Goal: Task Accomplishment & Management: Use online tool/utility

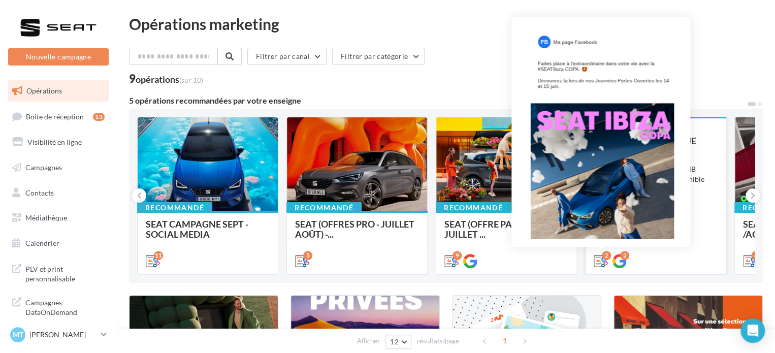
click at [599, 259] on icon at bounding box center [601, 261] width 14 height 14
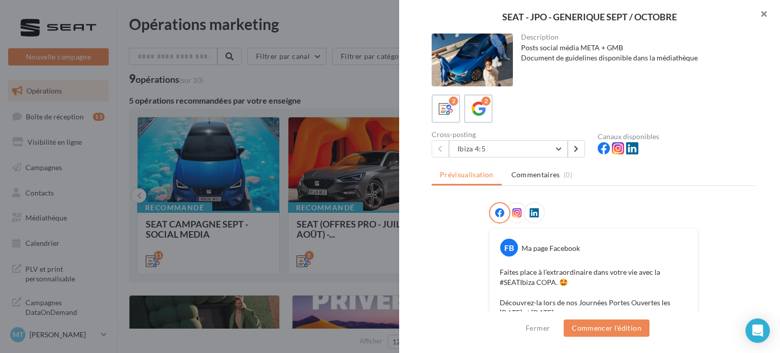
click at [766, 18] on button "button" at bounding box center [759, 15] width 41 height 30
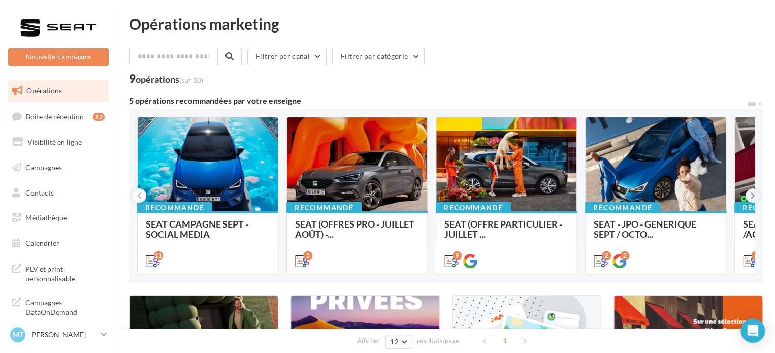
click at [755, 198] on button at bounding box center [753, 195] width 14 height 14
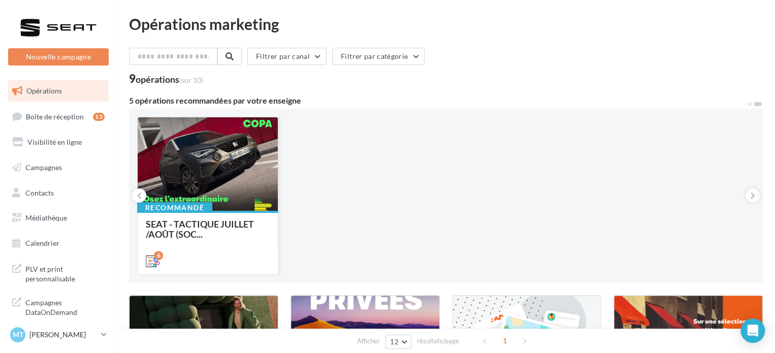
click at [195, 163] on div at bounding box center [208, 164] width 140 height 94
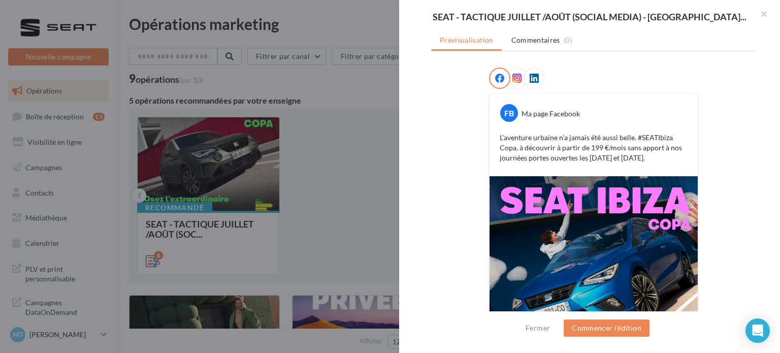
scroll to position [58, 0]
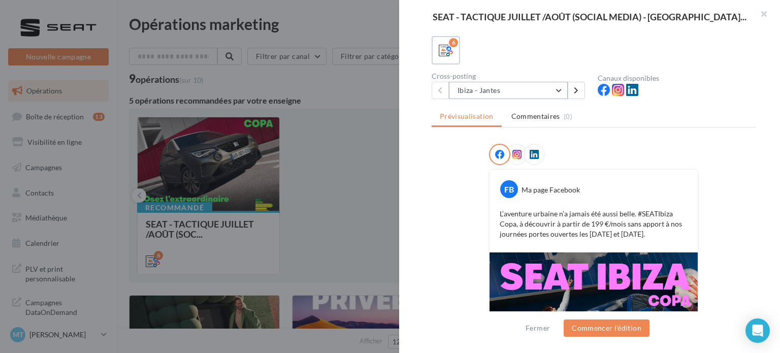
click at [481, 84] on button "Ibiza - Jantes" at bounding box center [508, 90] width 119 height 17
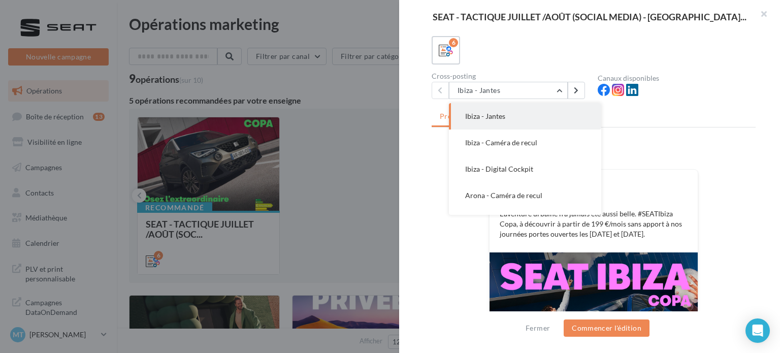
click at [522, 174] on button "Ibiza - Digital Cockpit" at bounding box center [525, 169] width 152 height 26
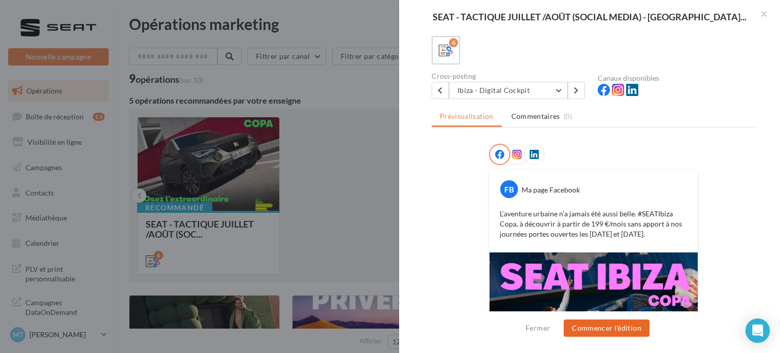
click at [634, 333] on button "Commencer l'édition" at bounding box center [607, 327] width 86 height 17
click at [756, 11] on button "button" at bounding box center [759, 15] width 41 height 30
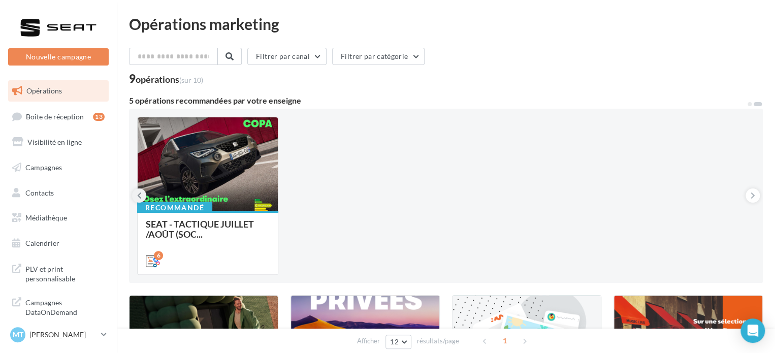
click at [142, 193] on button at bounding box center [139, 195] width 14 height 14
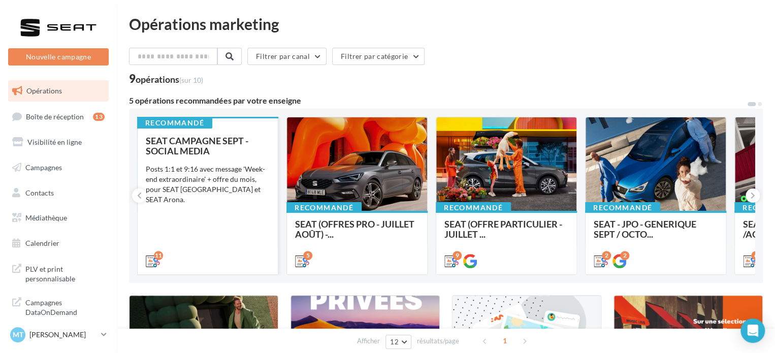
click at [247, 231] on div "SEAT CAMPAGNE SEPT - SOCIAL MEDIA Posts 1:1 et 9:16 avec message 'Week-end extr…" at bounding box center [208, 201] width 124 height 130
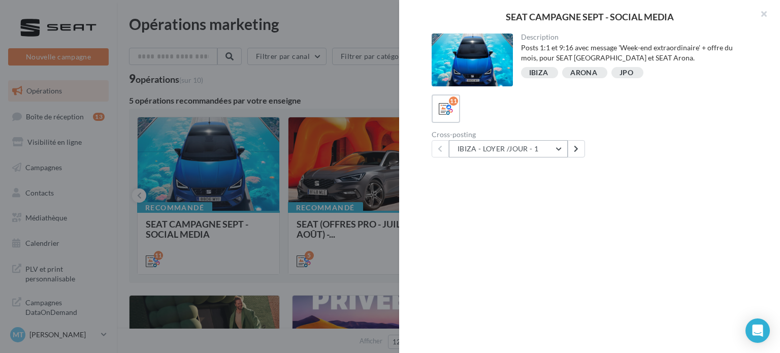
click at [530, 148] on button "IBIZA - LOYER /JOUR - 1" at bounding box center [508, 148] width 119 height 17
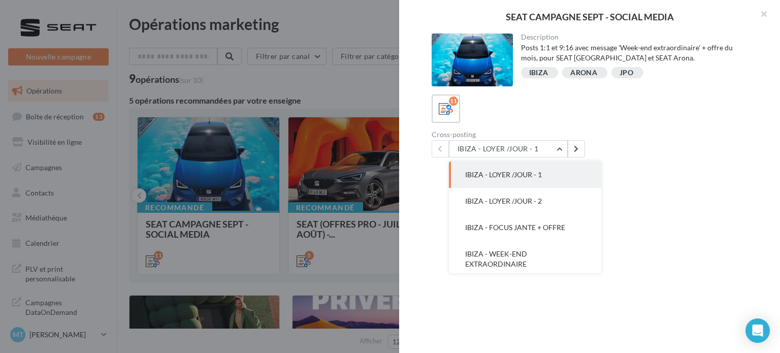
click at [514, 178] on span "IBIZA - LOYER /JOUR - 1" at bounding box center [503, 174] width 77 height 9
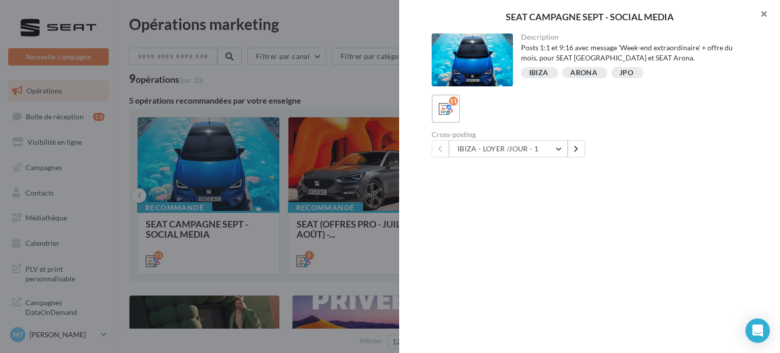
click at [763, 11] on button "button" at bounding box center [759, 15] width 41 height 30
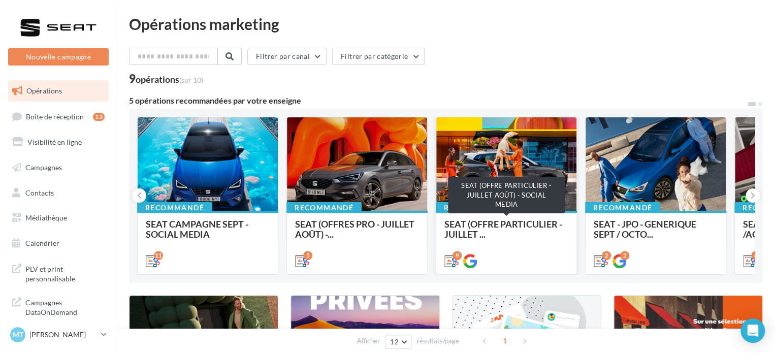
click at [504, 219] on span "SEAT (OFFRE PARTICULIER - JUILLET ..." at bounding box center [503, 228] width 118 height 21
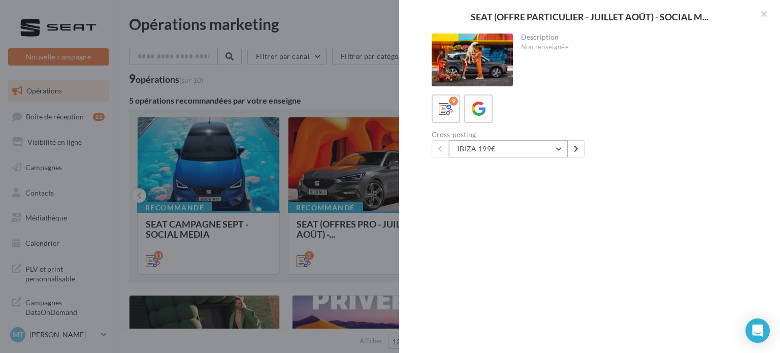
click at [485, 153] on button "IBIZA 199€" at bounding box center [508, 148] width 119 height 17
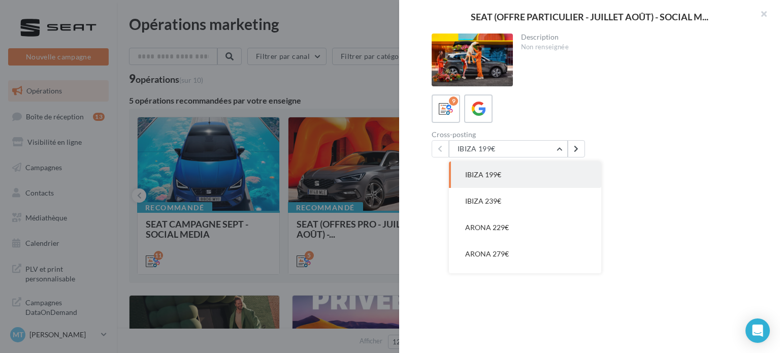
click at [485, 168] on button "IBIZA 199€" at bounding box center [525, 174] width 152 height 26
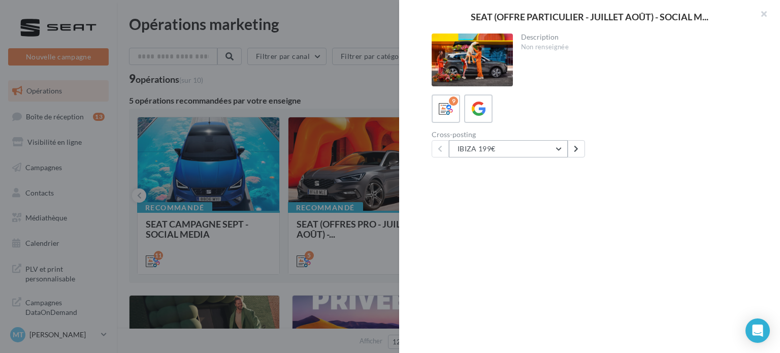
drag, startPoint x: 550, startPoint y: 156, endPoint x: 547, endPoint y: 166, distance: 9.6
click at [549, 157] on div "Description Non renseignée 9 Cross-posting IBIZA 199€ IBIZA 199€ IBIZA 239€ ARO…" at bounding box center [593, 177] width 389 height 287
click at [544, 152] on button "IBIZA 199€" at bounding box center [508, 148] width 119 height 17
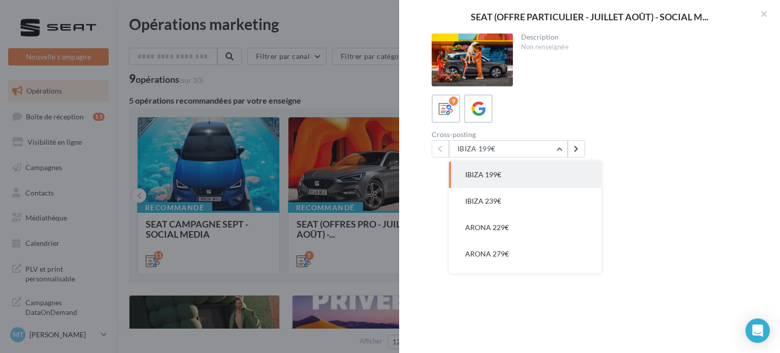
click at [544, 178] on button "IBIZA 199€" at bounding box center [525, 174] width 152 height 26
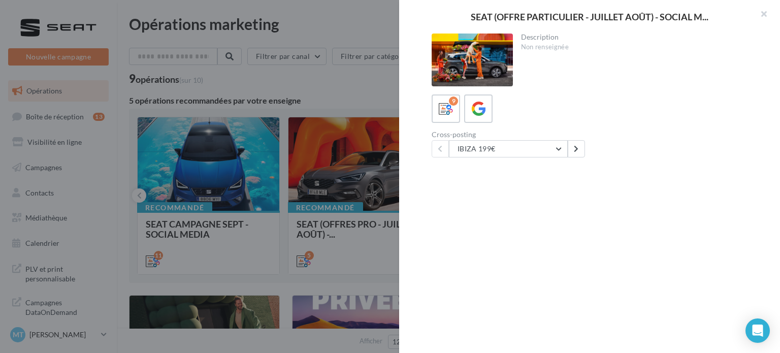
click at [636, 140] on div "Cross-posting IBIZA 199€ IBIZA 199€ IBIZA 239€ ARONA 229€ ARONA 279€ ATECA 349€…" at bounding box center [598, 144] width 332 height 26
click at [762, 16] on button "button" at bounding box center [759, 15] width 41 height 30
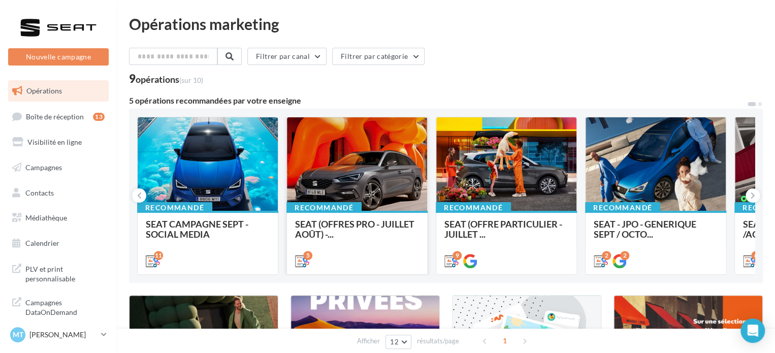
click at [420, 187] on div at bounding box center [357, 164] width 140 height 94
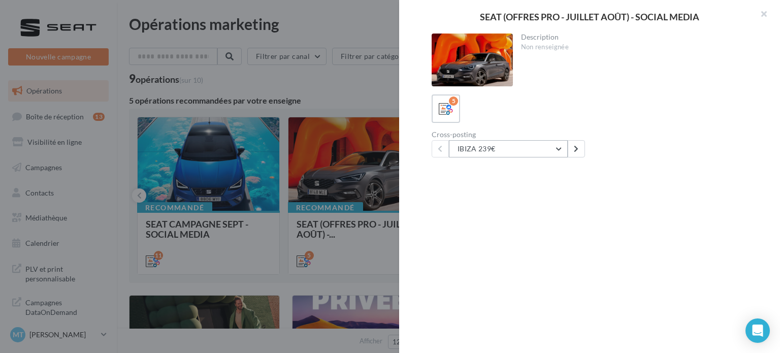
click at [521, 147] on button "IBIZA 239€" at bounding box center [508, 148] width 119 height 17
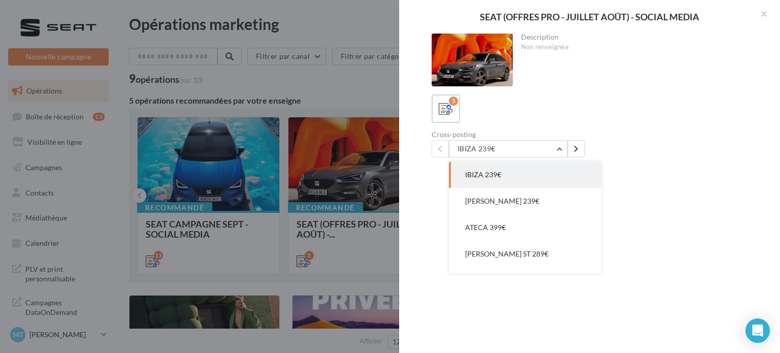
click at [500, 172] on span "IBIZA 239€" at bounding box center [483, 174] width 36 height 9
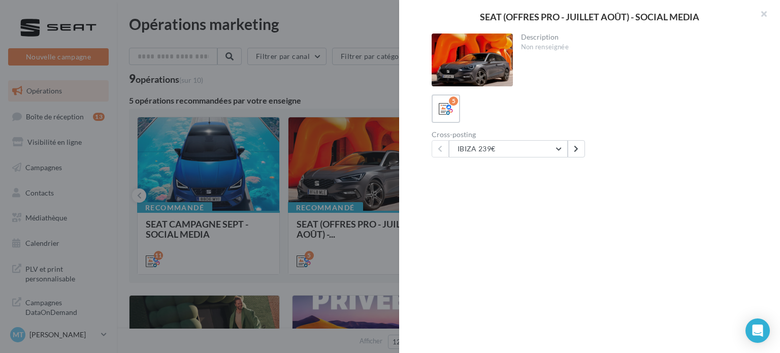
click at [581, 99] on div "5" at bounding box center [594, 108] width 324 height 28
click at [760, 12] on button "button" at bounding box center [759, 15] width 41 height 30
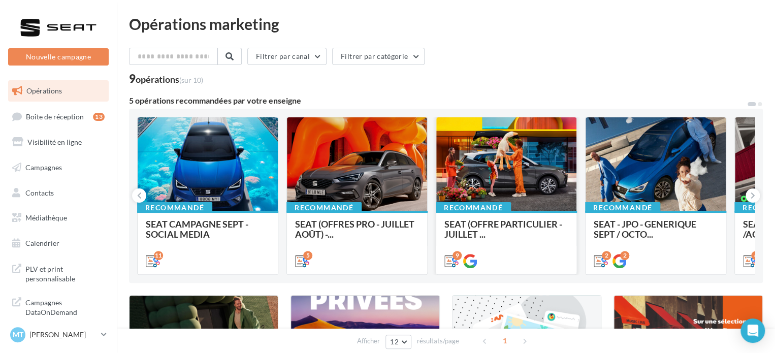
click at [485, 146] on div at bounding box center [506, 164] width 140 height 94
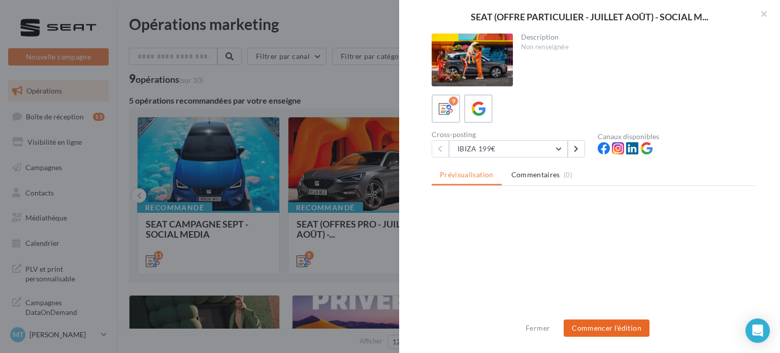
click at [626, 326] on button "Commencer l'édition" at bounding box center [607, 327] width 86 height 17
click at [611, 325] on span "Commencer l'édition" at bounding box center [607, 327] width 86 height 17
click at [497, 139] on div "Cross-posting IBIZA 199€ IBIZA 199€ IBIZA 239€ ARONA 229€ ARONA 279€ ATECA 349€…" at bounding box center [515, 144] width 166 height 26
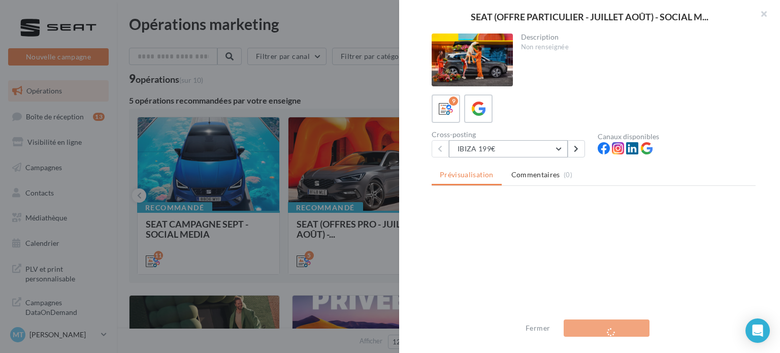
click at [498, 146] on button "IBIZA 199€" at bounding box center [508, 148] width 119 height 17
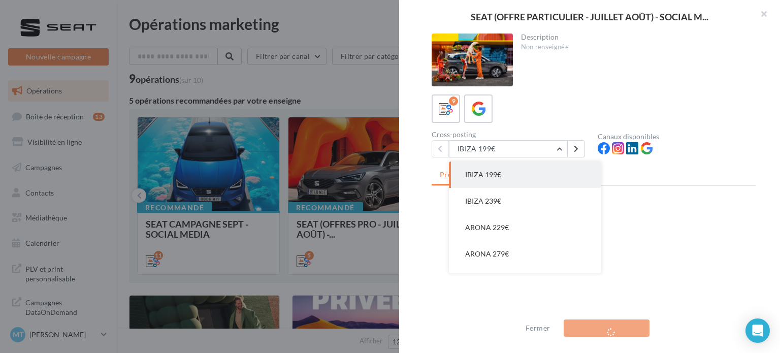
click at [529, 163] on button "IBIZA 199€" at bounding box center [525, 174] width 152 height 26
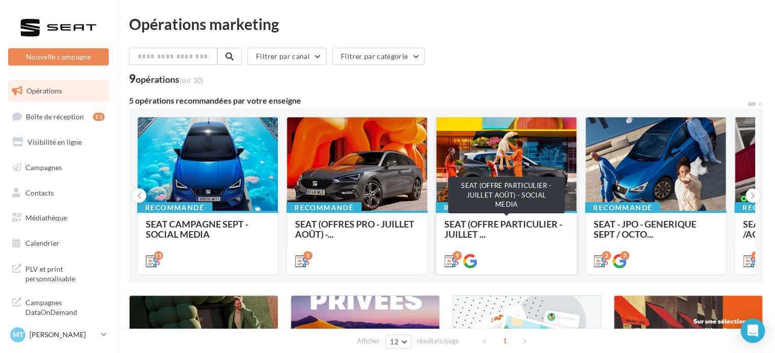
click at [476, 219] on span "SEAT (OFFRE PARTICULIER - JUILLET ..." at bounding box center [503, 228] width 118 height 21
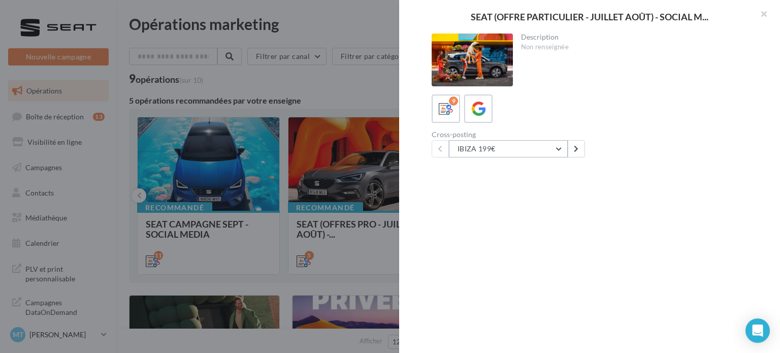
click at [543, 152] on button "IBIZA 199€" at bounding box center [508, 148] width 119 height 17
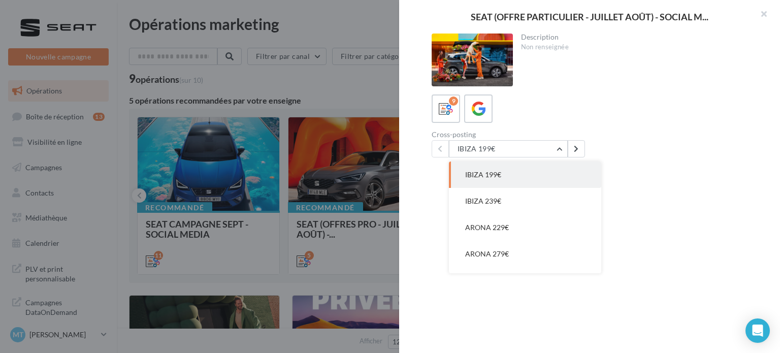
click at [526, 172] on button "IBIZA 199€" at bounding box center [525, 174] width 152 height 26
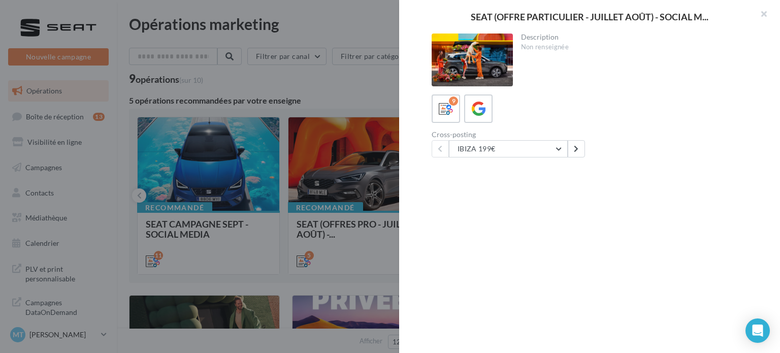
click at [529, 102] on div "9" at bounding box center [594, 108] width 324 height 28
click at [481, 109] on icon at bounding box center [478, 109] width 15 height 15
click at [455, 109] on div "9" at bounding box center [446, 109] width 19 height 19
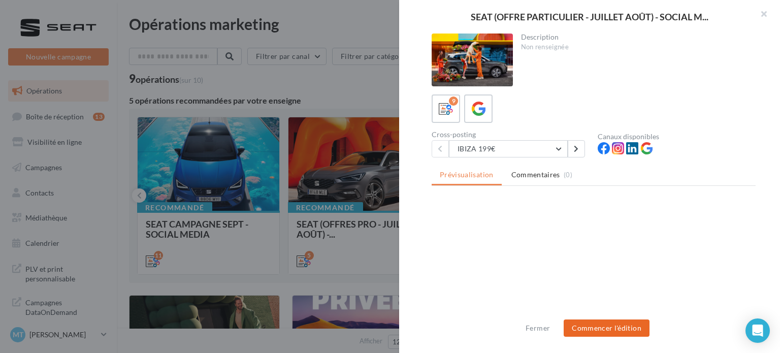
click at [576, 320] on button "Commencer l'édition" at bounding box center [607, 327] width 86 height 17
